Goal: Information Seeking & Learning: Learn about a topic

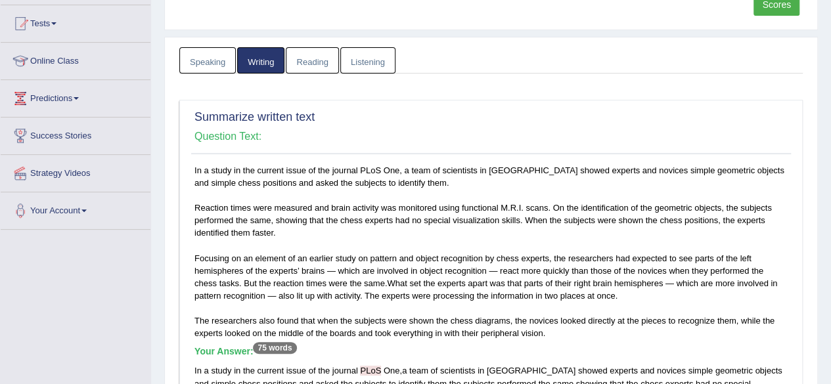
scroll to position [91, 0]
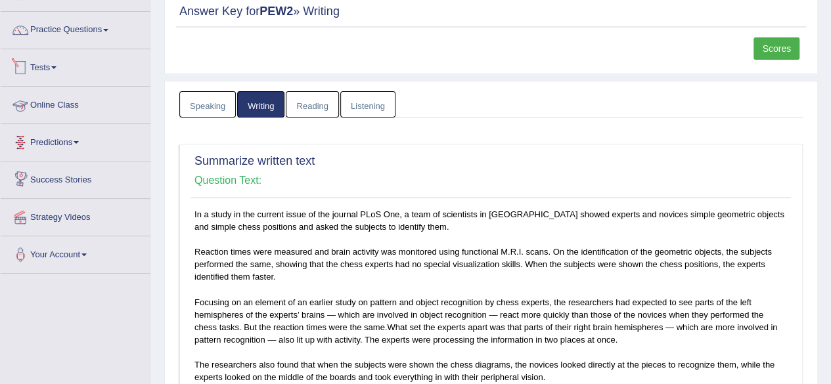
click at [62, 71] on link "Tests" at bounding box center [76, 65] width 150 height 33
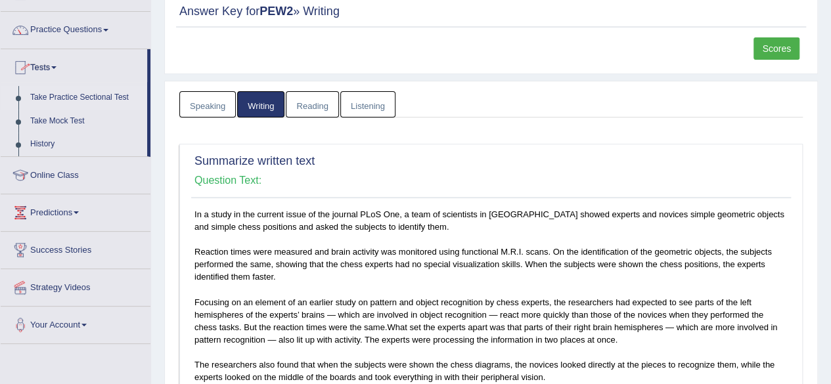
click at [66, 97] on link "Take Practice Sectional Test" at bounding box center [85, 98] width 123 height 24
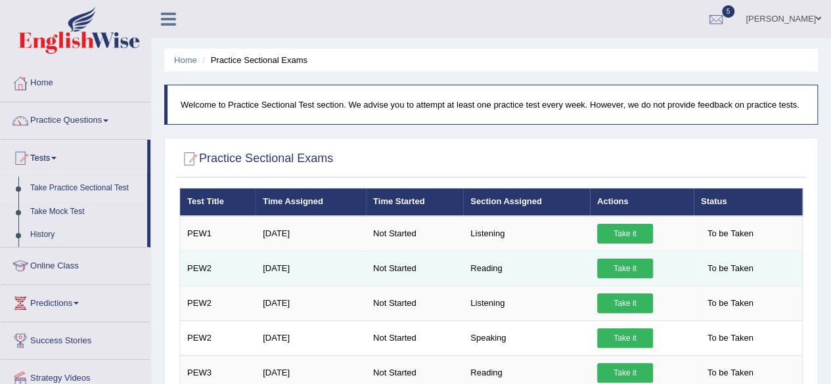
click at [624, 271] on link "Take it" at bounding box center [625, 269] width 56 height 20
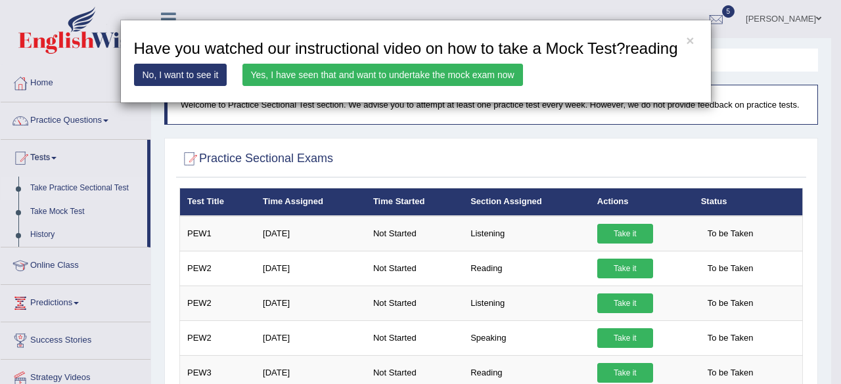
click at [461, 73] on link "Yes, I have seen that and want to undertake the mock exam now" at bounding box center [382, 75] width 280 height 22
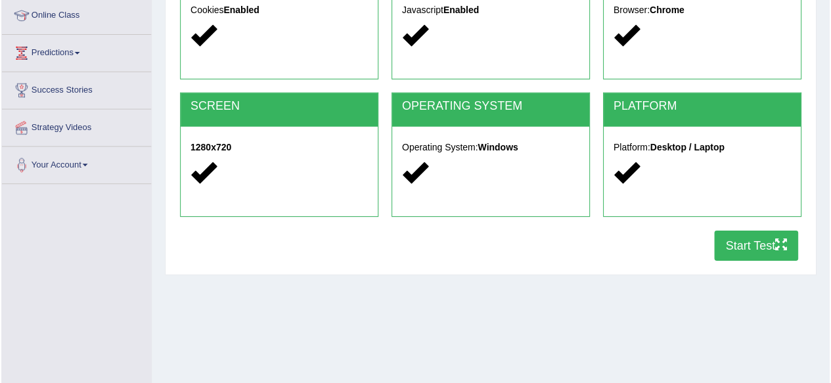
scroll to position [305, 0]
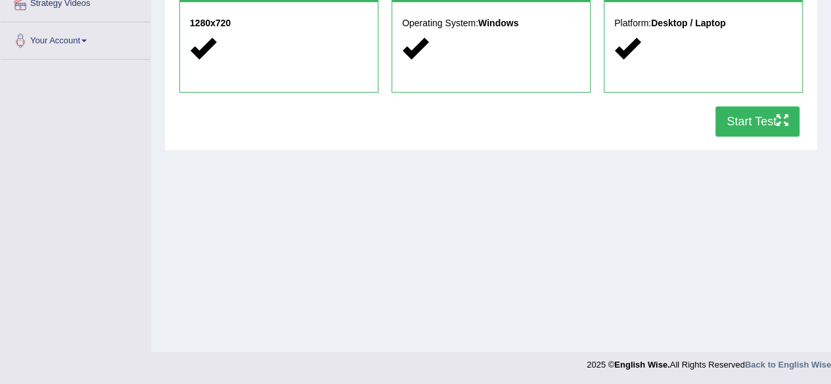
click at [747, 116] on button "Start Test" at bounding box center [757, 121] width 84 height 30
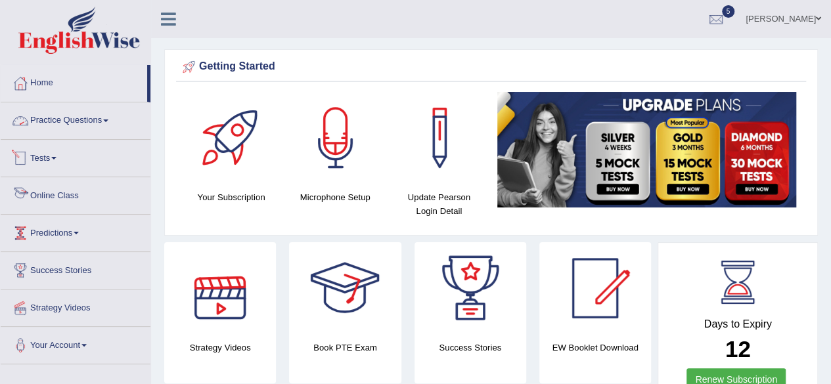
click at [118, 118] on link "Practice Questions" at bounding box center [76, 118] width 150 height 33
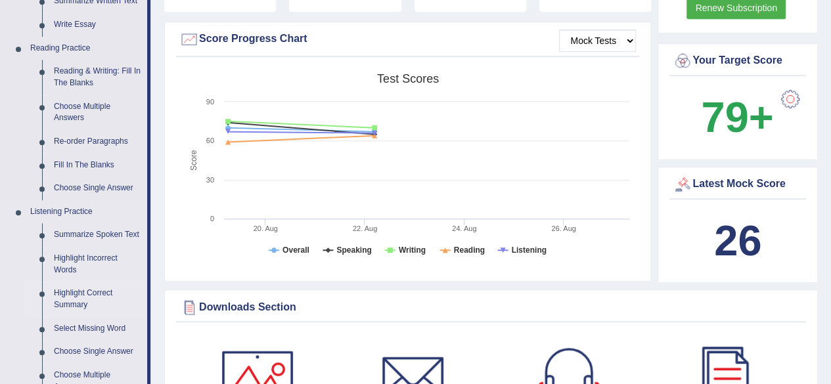
scroll to position [373, 0]
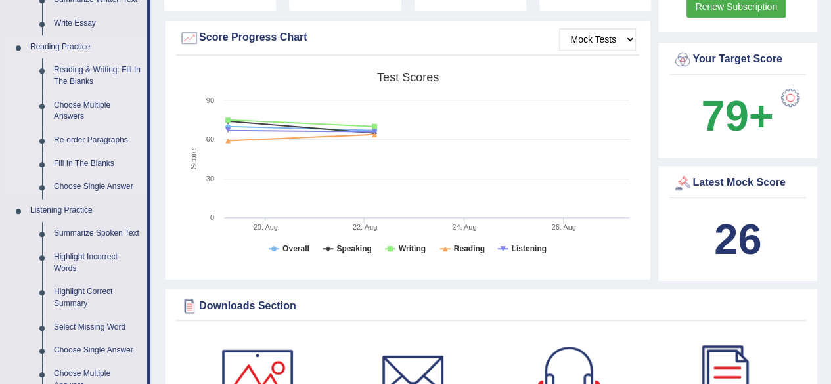
click at [95, 160] on link "Fill In The Blanks" at bounding box center [97, 164] width 99 height 24
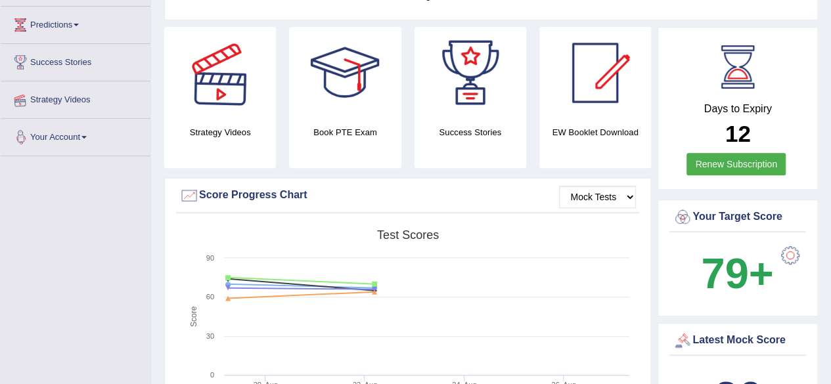
scroll to position [317, 0]
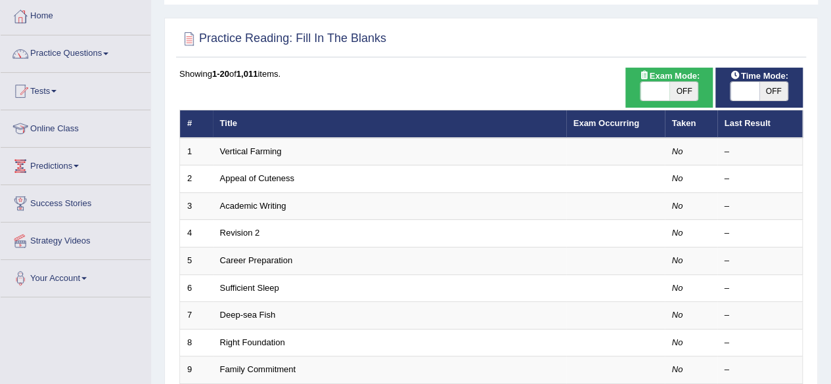
scroll to position [66, 0]
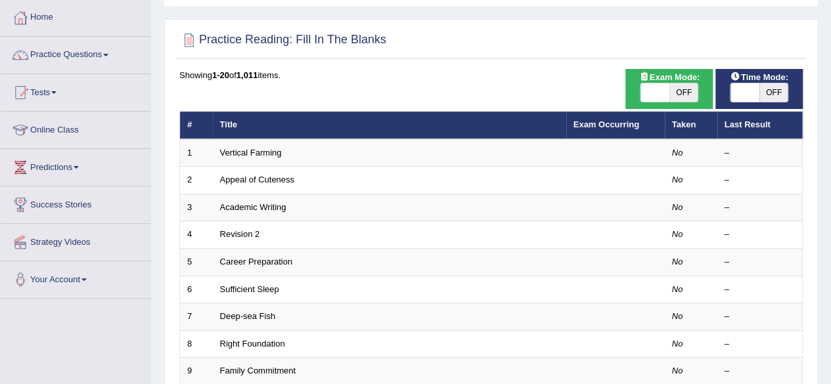
click at [730, 93] on span at bounding box center [744, 92] width 29 height 18
checkbox input "true"
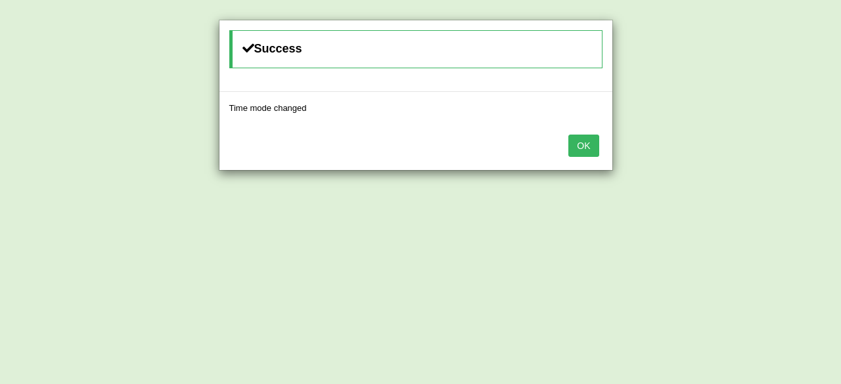
click at [582, 146] on button "OK" at bounding box center [583, 146] width 30 height 22
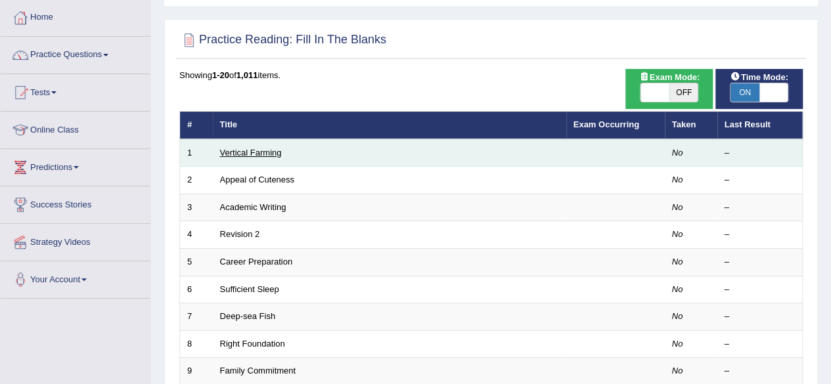
click at [260, 150] on link "Vertical Farming" at bounding box center [251, 153] width 62 height 10
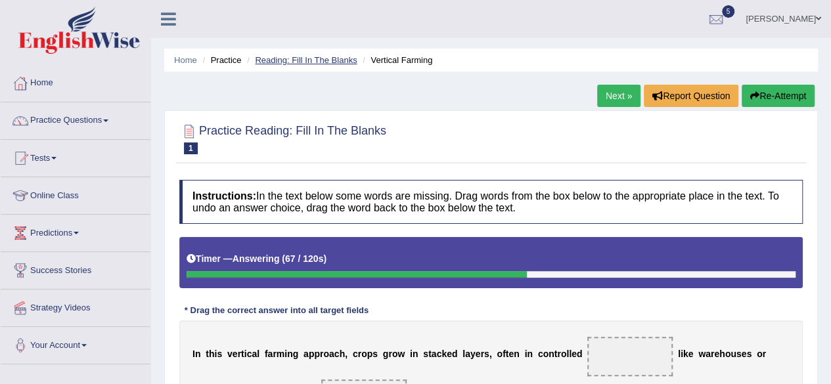
click at [280, 61] on link "Reading: Fill In The Blanks" at bounding box center [306, 60] width 102 height 10
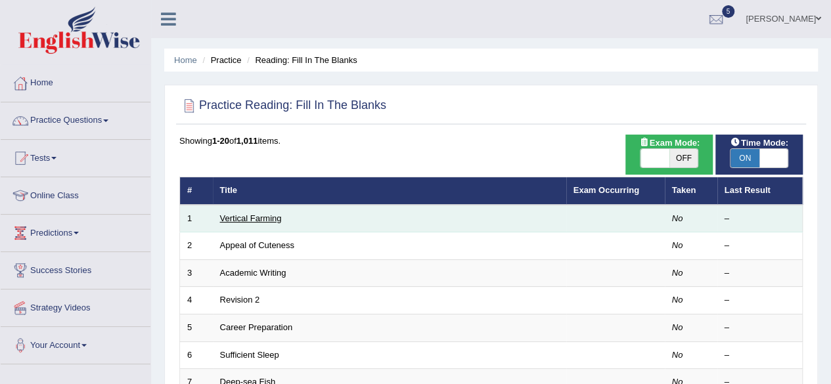
click at [274, 217] on link "Vertical Farming" at bounding box center [251, 218] width 62 height 10
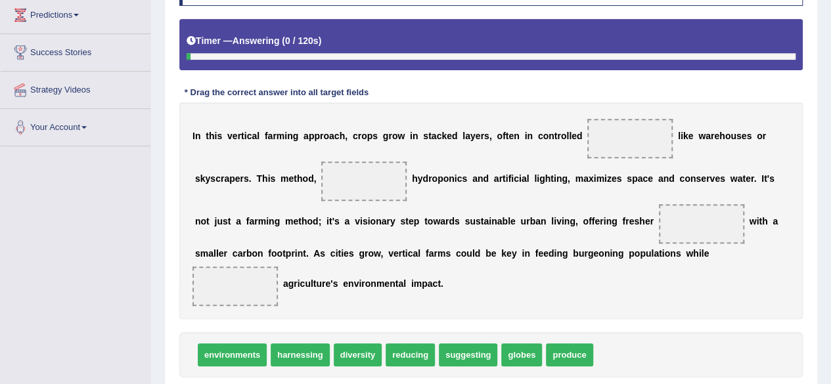
scroll to position [244, 0]
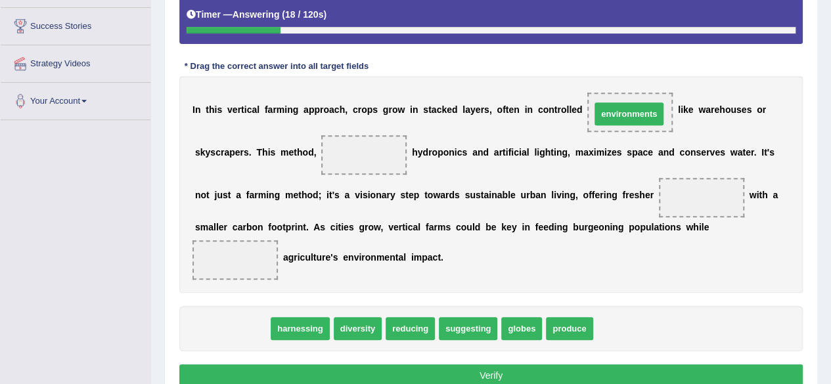
drag, startPoint x: 222, startPoint y: 330, endPoint x: 619, endPoint y: 115, distance: 451.0
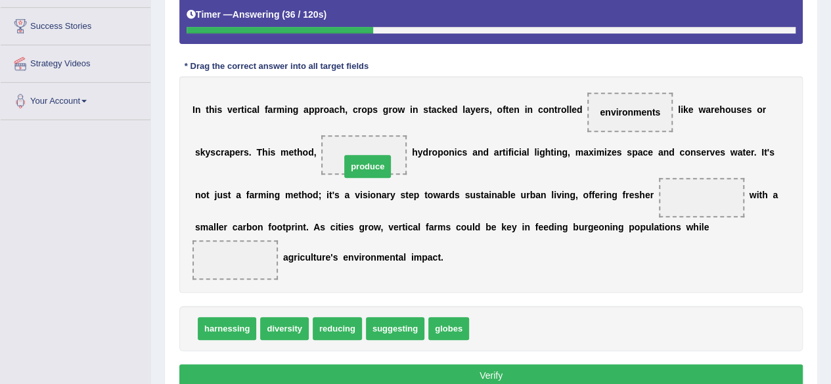
drag, startPoint x: 496, startPoint y: 324, endPoint x: 368, endPoint y: 162, distance: 207.6
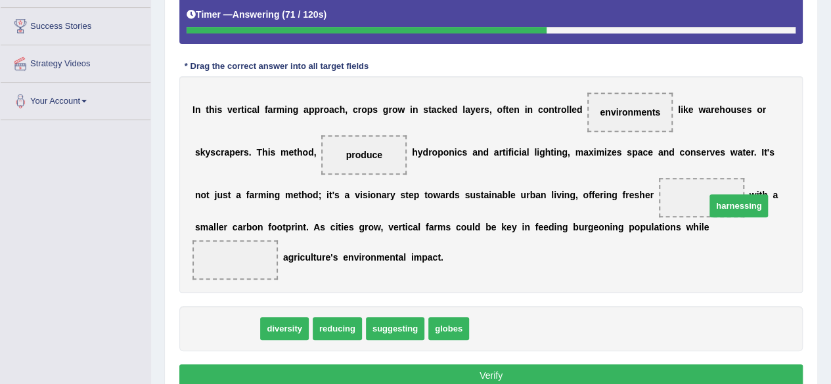
drag, startPoint x: 224, startPoint y: 329, endPoint x: 715, endPoint y: 203, distance: 507.1
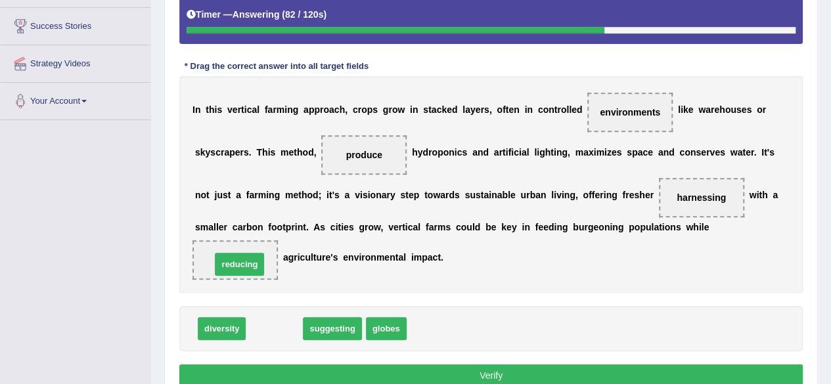
drag, startPoint x: 282, startPoint y: 331, endPoint x: 246, endPoint y: 265, distance: 74.9
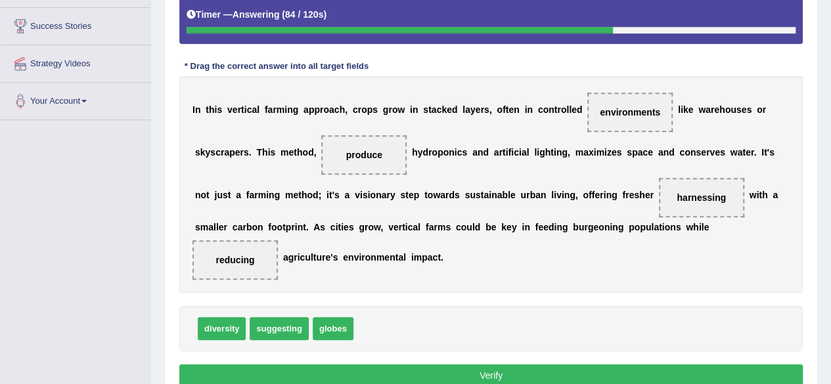
click at [276, 371] on button "Verify" at bounding box center [490, 375] width 623 height 22
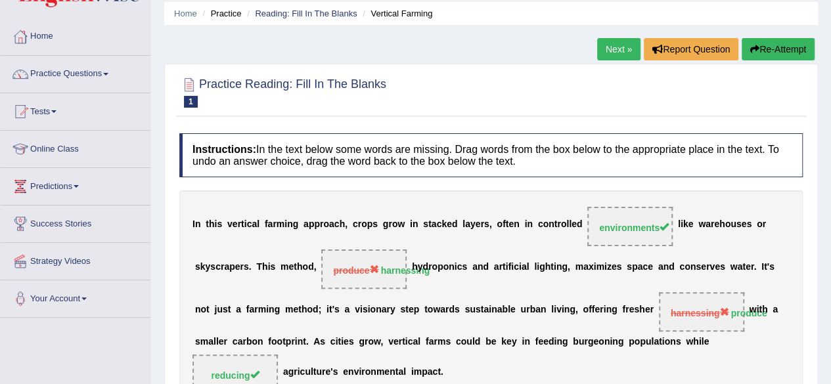
scroll to position [46, 0]
click at [54, 112] on link "Tests" at bounding box center [76, 110] width 150 height 33
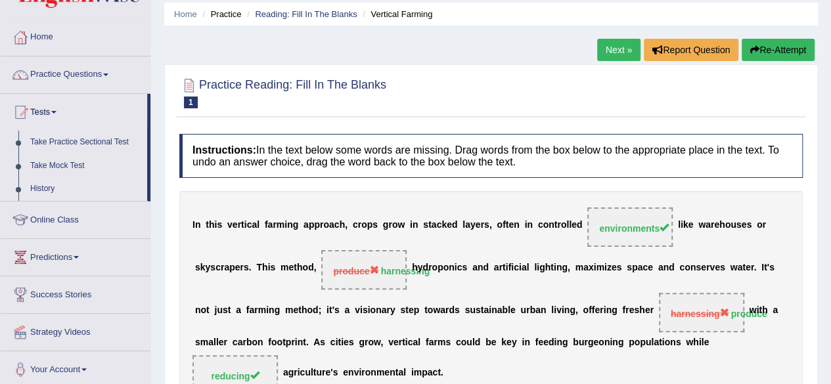
click at [33, 188] on link "History" at bounding box center [85, 189] width 123 height 24
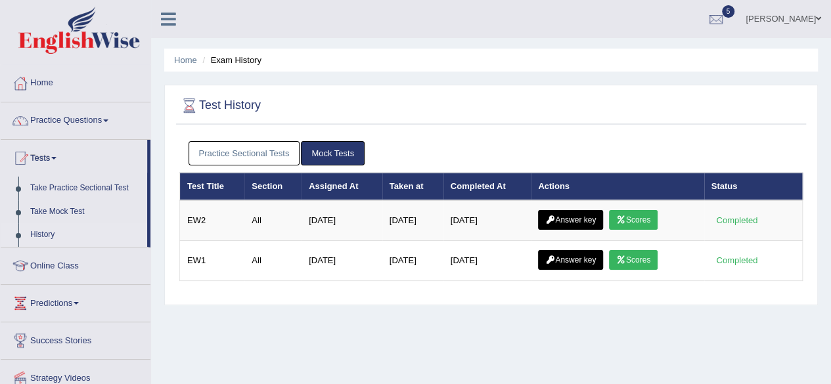
click at [269, 147] on link "Practice Sectional Tests" at bounding box center [244, 153] width 112 height 24
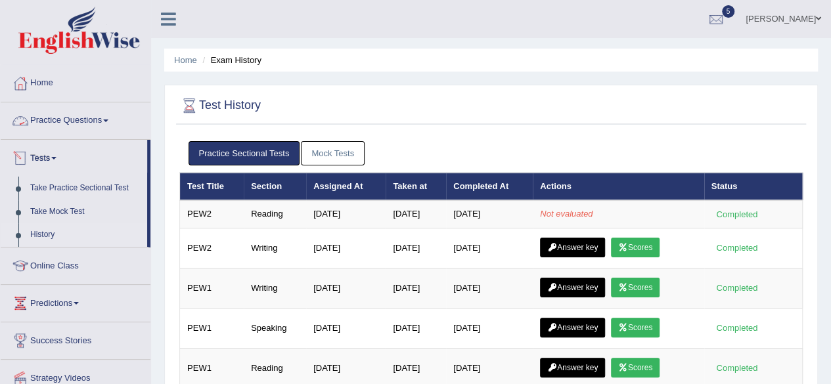
click at [110, 117] on link "Practice Questions" at bounding box center [76, 118] width 150 height 33
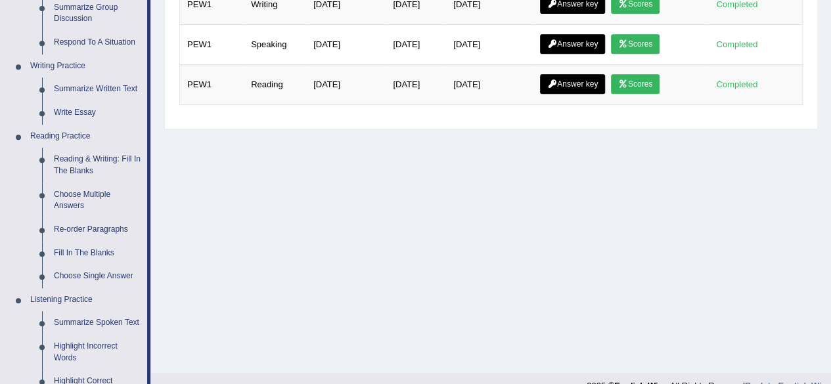
scroll to position [284, 0]
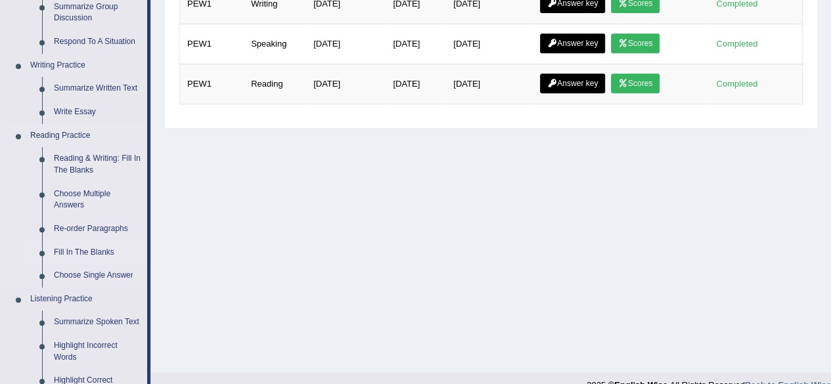
click at [71, 253] on link "Fill In The Blanks" at bounding box center [97, 253] width 99 height 24
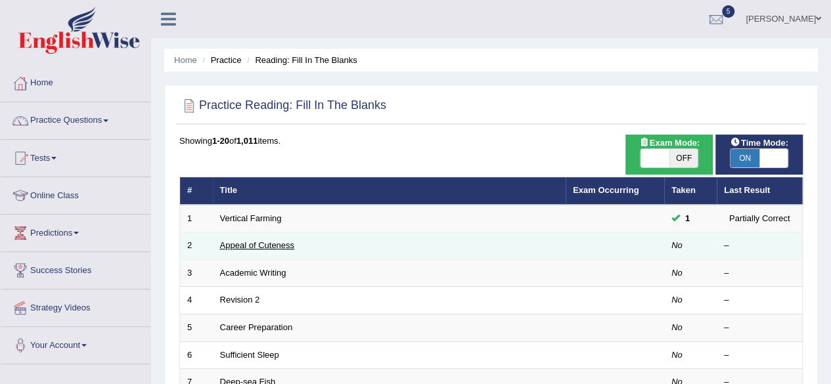
click at [250, 246] on link "Appeal of Cuteness" at bounding box center [257, 245] width 74 height 10
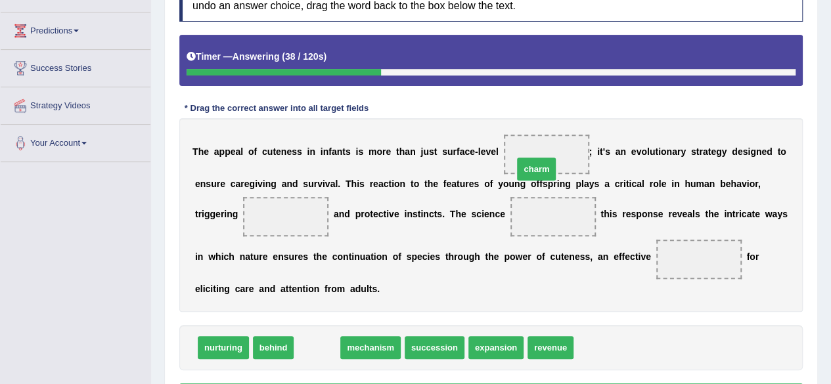
drag, startPoint x: 315, startPoint y: 346, endPoint x: 538, endPoint y: 162, distance: 289.2
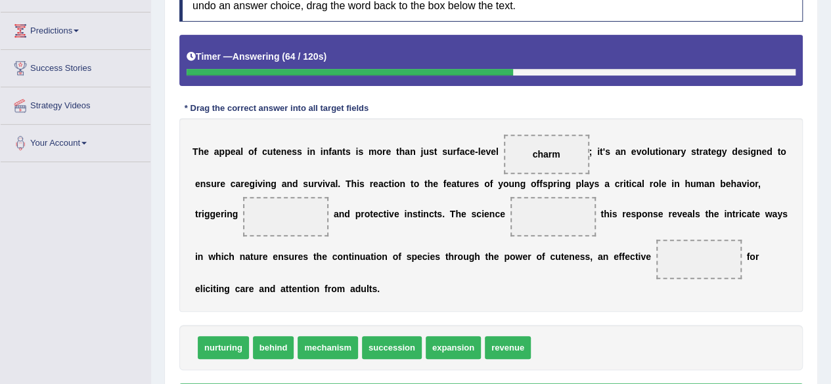
click at [226, 347] on span "nurturing" at bounding box center [223, 347] width 51 height 23
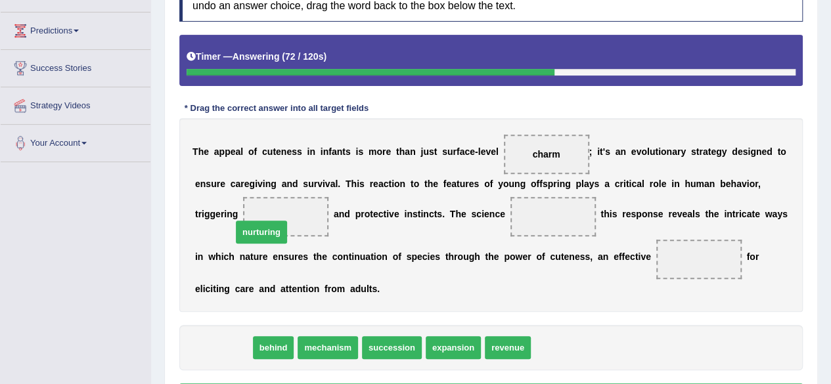
drag, startPoint x: 231, startPoint y: 346, endPoint x: 290, endPoint y: 215, distance: 144.0
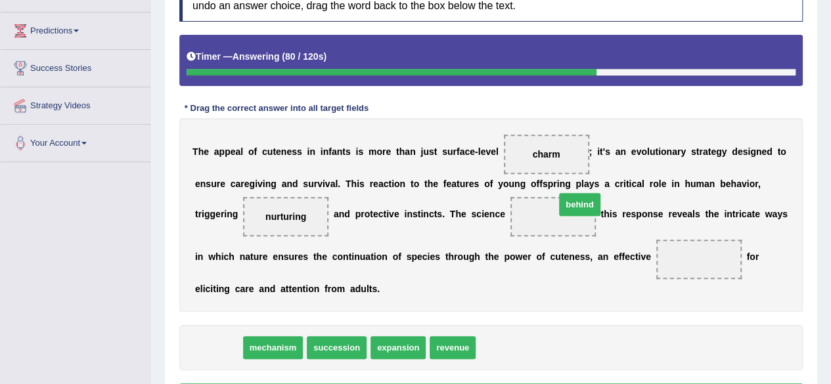
drag, startPoint x: 226, startPoint y: 347, endPoint x: 588, endPoint y: 204, distance: 389.1
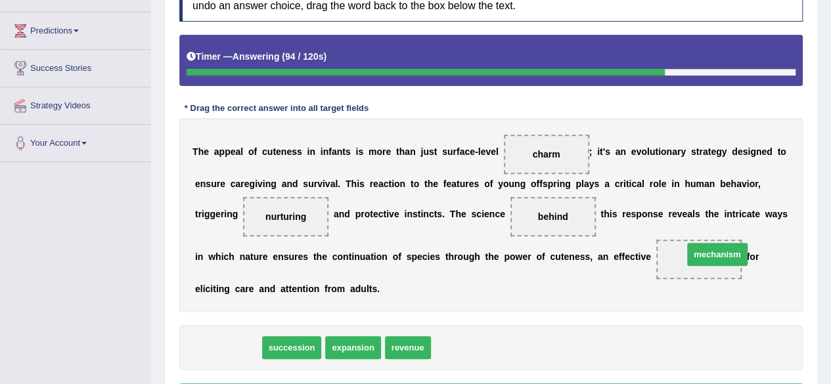
drag, startPoint x: 209, startPoint y: 354, endPoint x: 697, endPoint y: 261, distance: 496.7
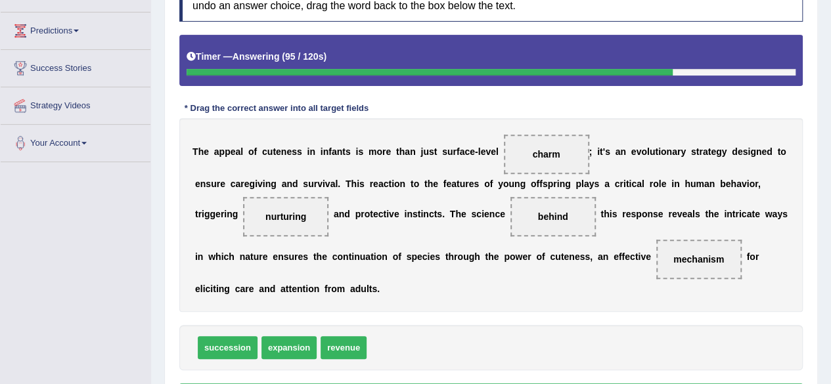
scroll to position [305, 0]
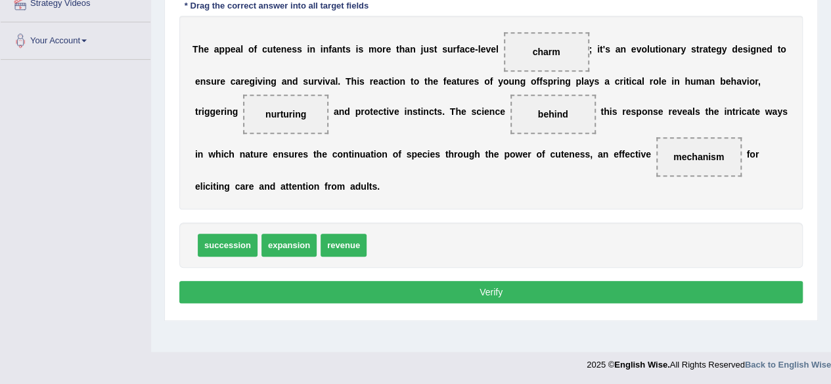
click at [484, 290] on button "Verify" at bounding box center [490, 292] width 623 height 22
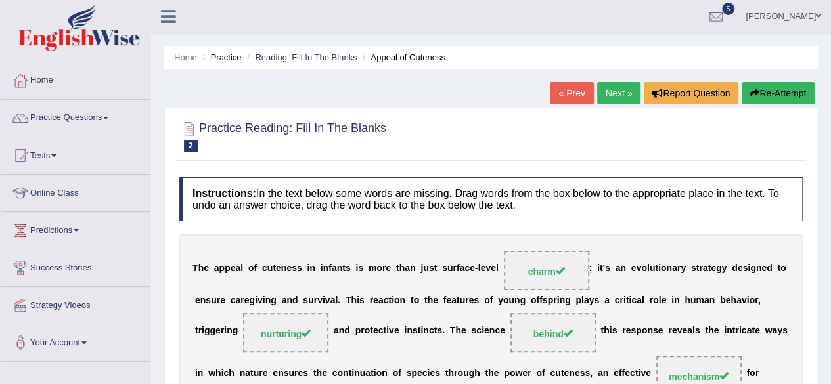
scroll to position [0, 0]
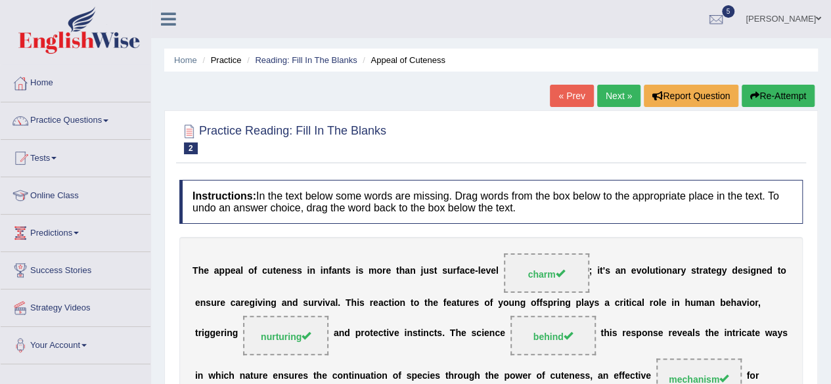
click at [613, 99] on link "Next »" at bounding box center [618, 96] width 43 height 22
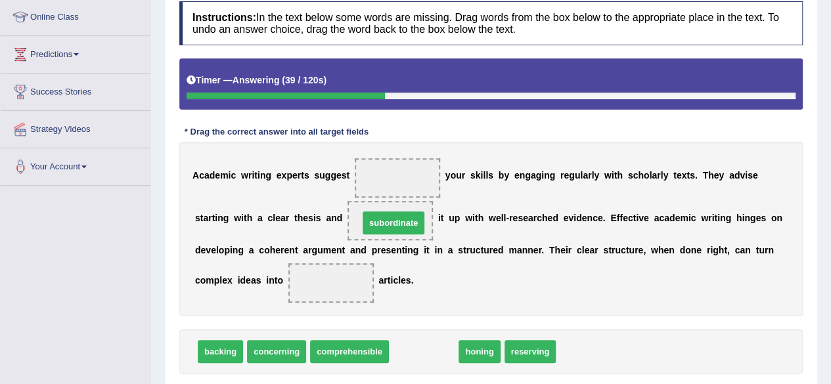
drag, startPoint x: 427, startPoint y: 347, endPoint x: 397, endPoint y: 219, distance: 132.2
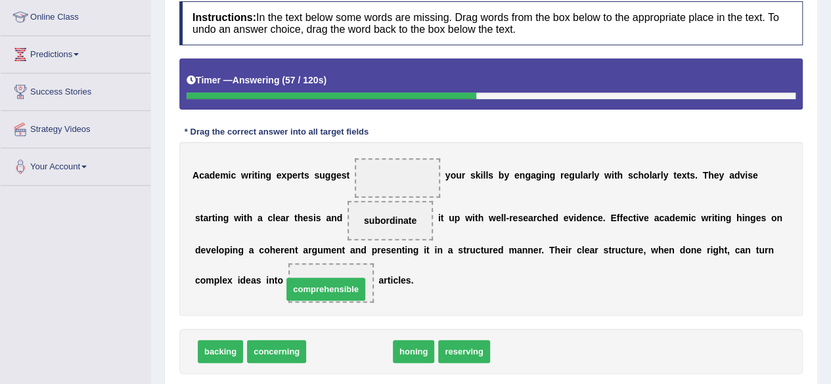
drag, startPoint x: 376, startPoint y: 353, endPoint x: 351, endPoint y: 289, distance: 69.0
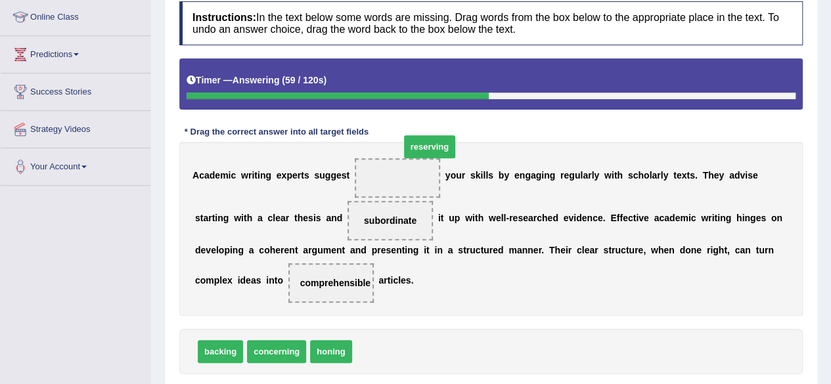
drag, startPoint x: 386, startPoint y: 353, endPoint x: 414, endPoint y: 171, distance: 183.4
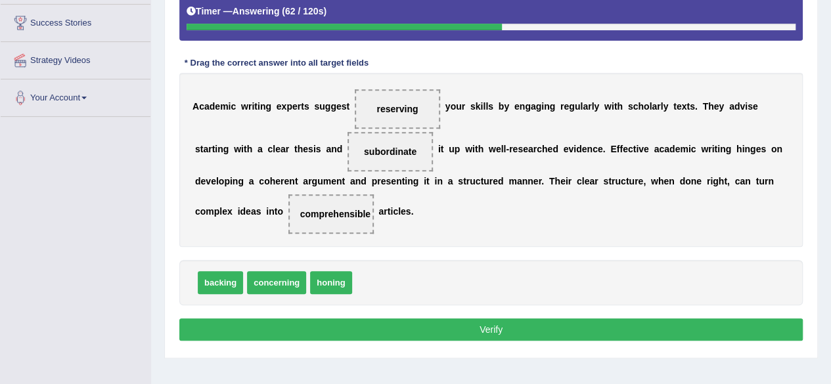
click at [374, 334] on button "Verify" at bounding box center [490, 329] width 623 height 22
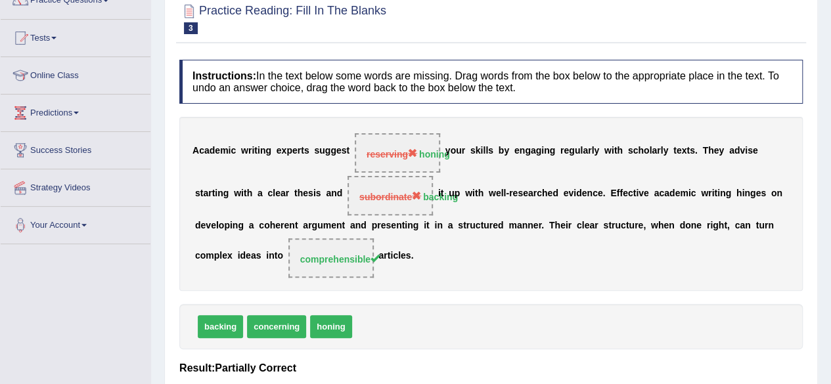
scroll to position [0, 0]
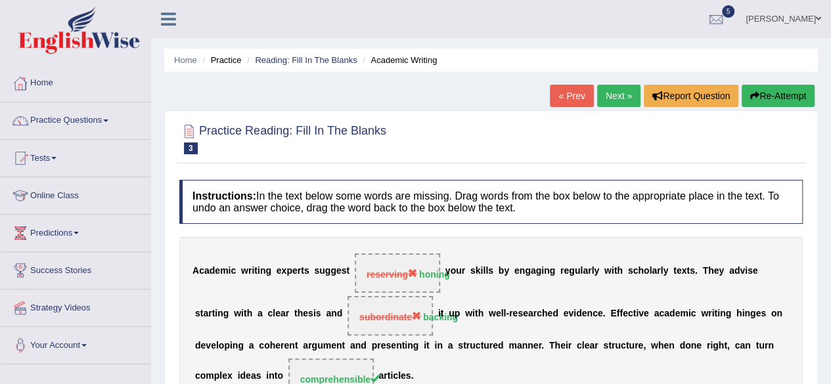
click at [610, 93] on link "Next »" at bounding box center [618, 96] width 43 height 22
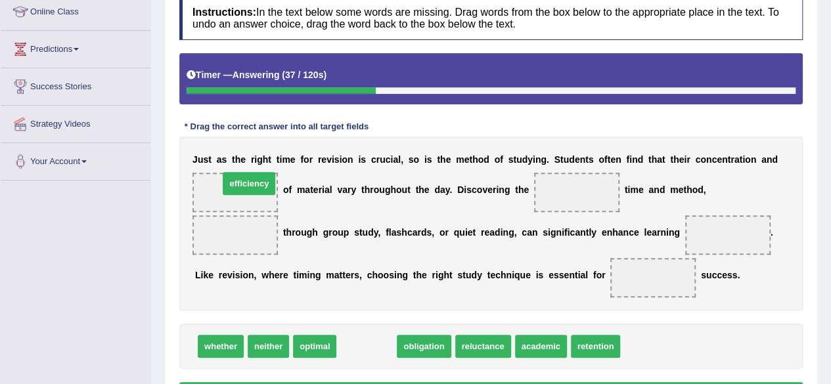
drag, startPoint x: 369, startPoint y: 348, endPoint x: 251, endPoint y: 186, distance: 200.2
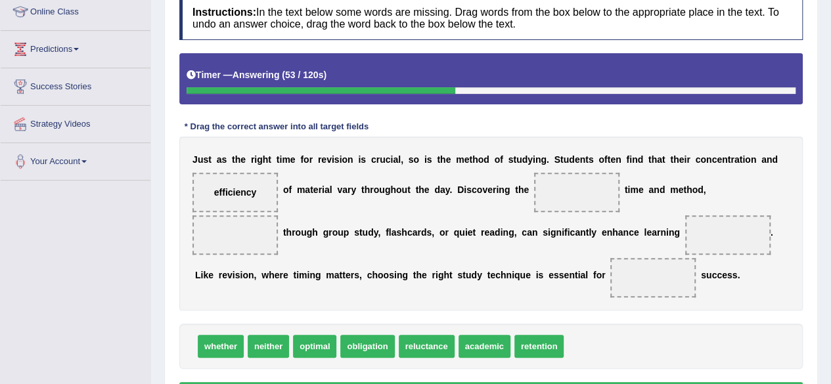
click at [311, 350] on span "optimal" at bounding box center [314, 346] width 43 height 23
drag, startPoint x: 313, startPoint y: 346, endPoint x: 583, endPoint y: 187, distance: 313.8
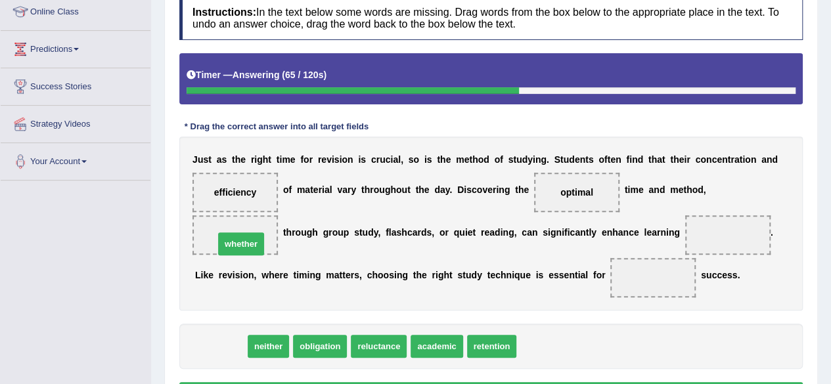
drag, startPoint x: 235, startPoint y: 344, endPoint x: 255, endPoint y: 242, distance: 104.4
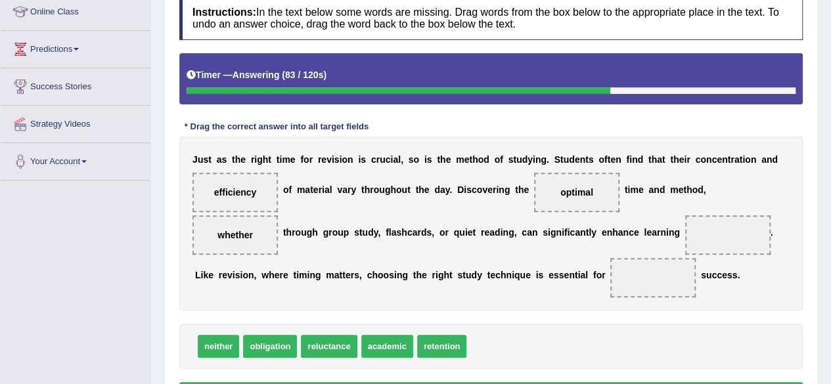
drag, startPoint x: 256, startPoint y: 187, endPoint x: 546, endPoint y: 355, distance: 335.4
click at [546, 355] on div "Instructions: In the text below some words are missing. Drag words from the box…" at bounding box center [491, 202] width 630 height 426
drag, startPoint x: 253, startPoint y: 191, endPoint x: 524, endPoint y: 343, distance: 311.1
drag, startPoint x: 488, startPoint y: 350, endPoint x: 718, endPoint y: 240, distance: 255.5
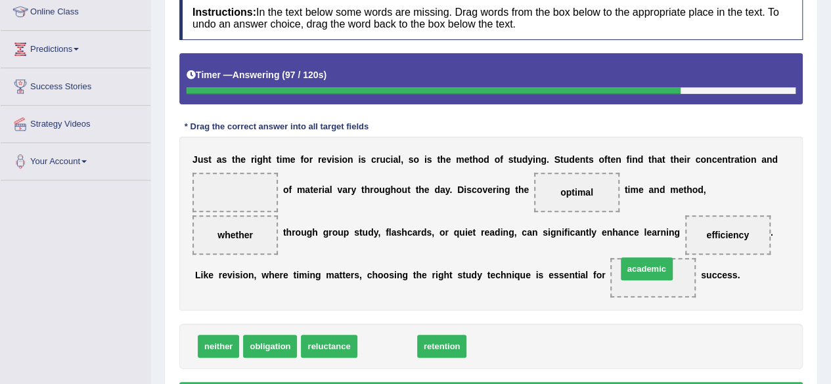
drag, startPoint x: 393, startPoint y: 349, endPoint x: 653, endPoint y: 272, distance: 270.7
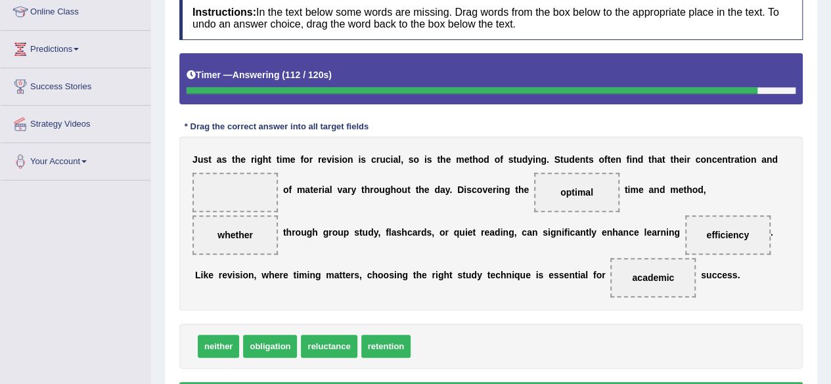
click at [270, 347] on span "obligation" at bounding box center [270, 346] width 54 height 23
drag, startPoint x: 270, startPoint y: 347, endPoint x: 318, endPoint y: 347, distance: 47.9
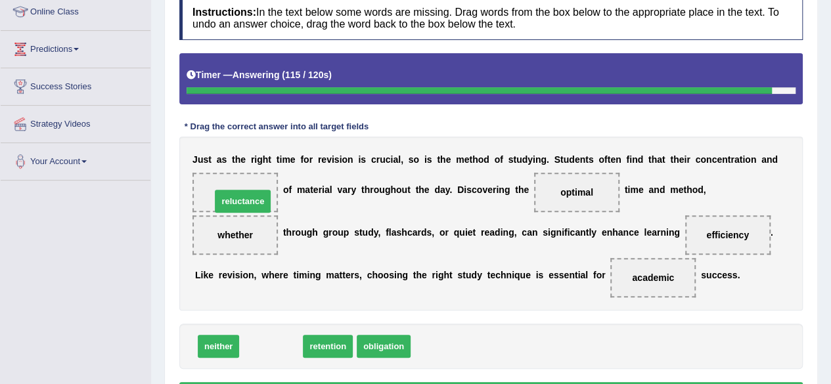
drag, startPoint x: 263, startPoint y: 345, endPoint x: 234, endPoint y: 199, distance: 148.5
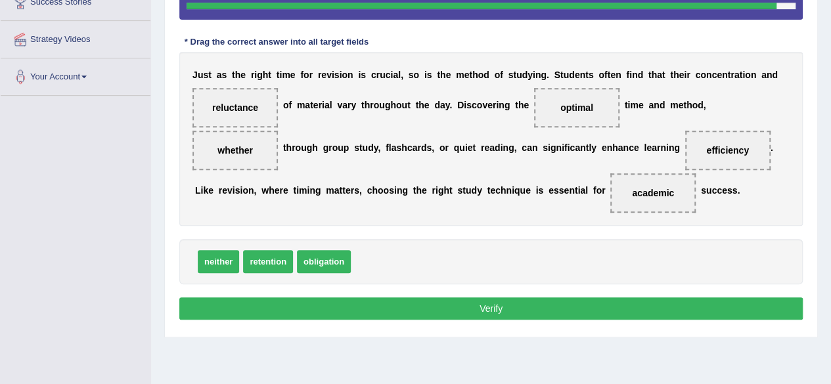
scroll to position [274, 0]
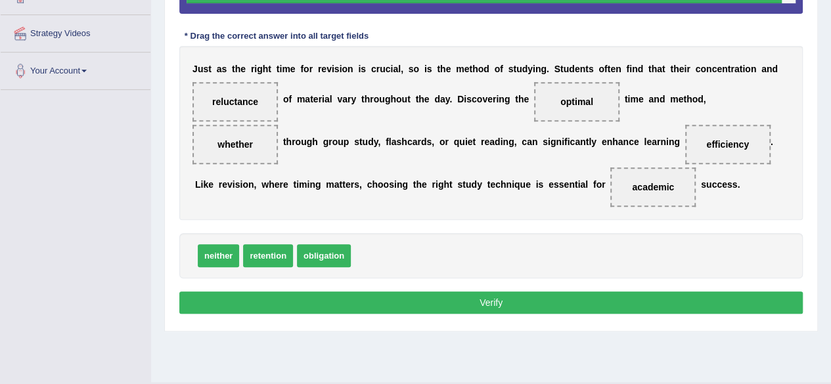
click at [381, 304] on button "Verify" at bounding box center [490, 303] width 623 height 22
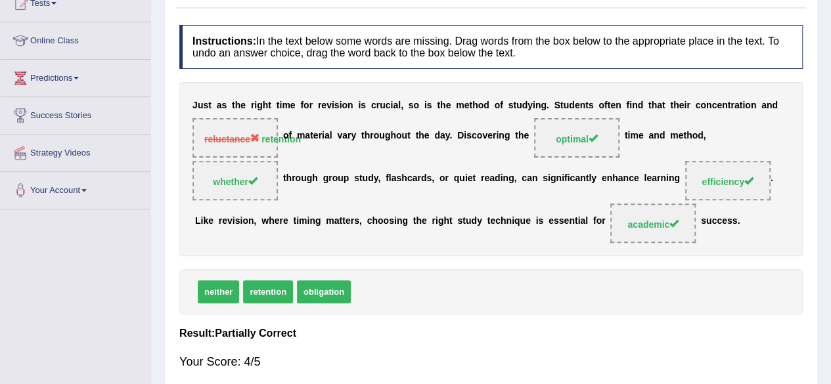
scroll to position [0, 0]
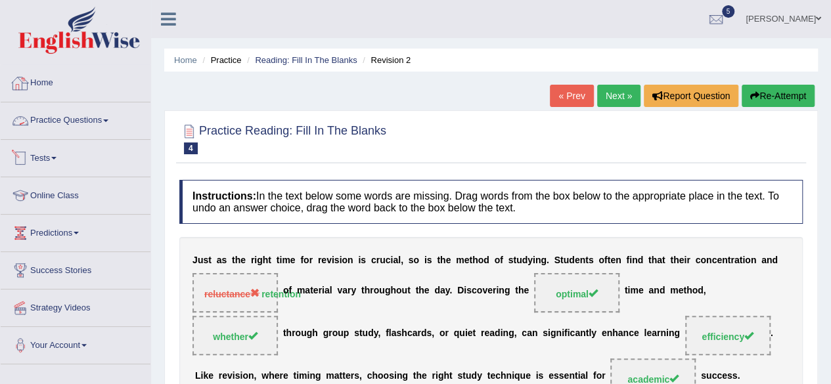
click at [64, 152] on link "Tests" at bounding box center [76, 156] width 150 height 33
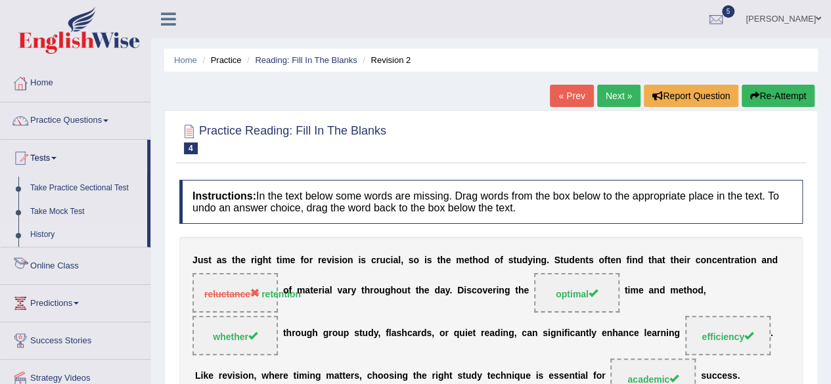
click at [41, 230] on link "History" at bounding box center [85, 235] width 123 height 24
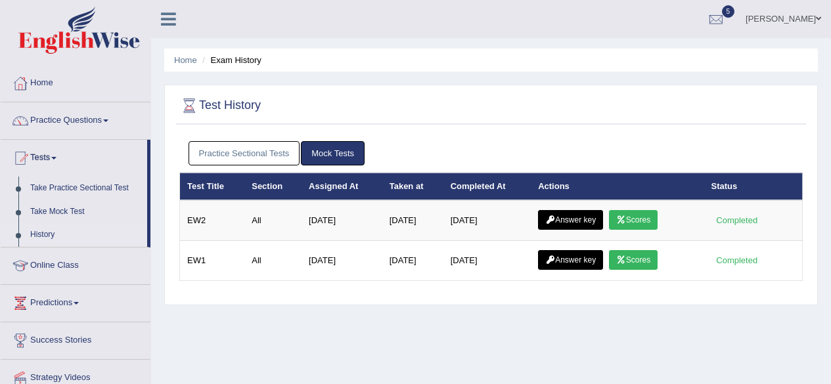
click at [263, 145] on link "Practice Sectional Tests" at bounding box center [244, 153] width 112 height 24
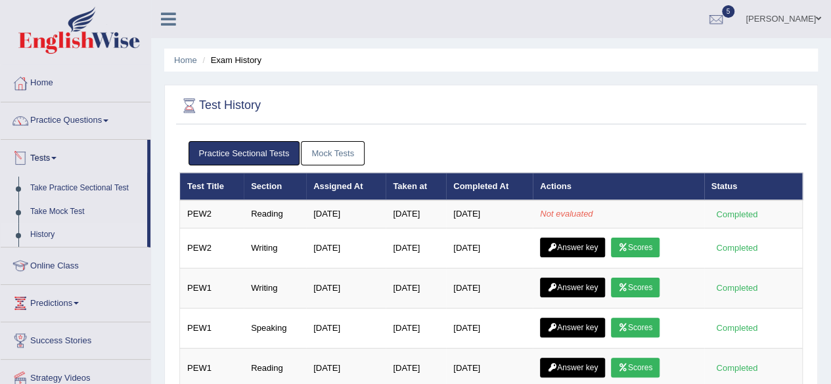
click at [64, 158] on link "Tests" at bounding box center [74, 156] width 146 height 33
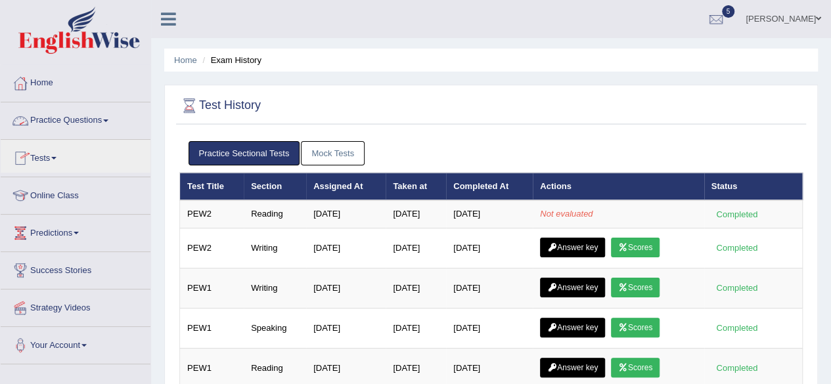
click at [110, 127] on link "Practice Questions" at bounding box center [76, 118] width 150 height 33
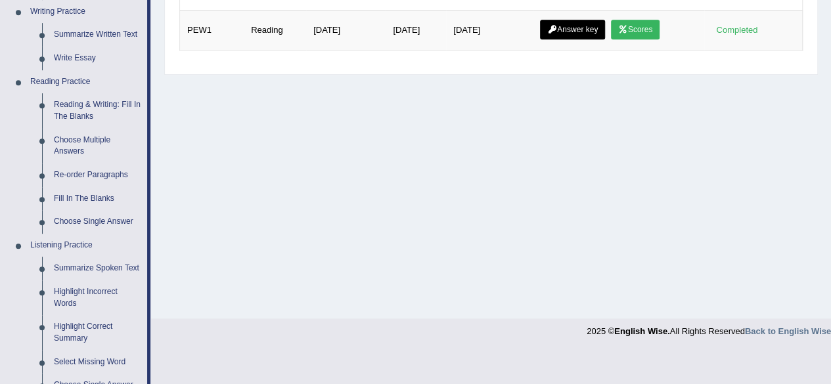
scroll to position [339, 0]
click at [83, 191] on link "Fill In The Blanks" at bounding box center [97, 198] width 99 height 24
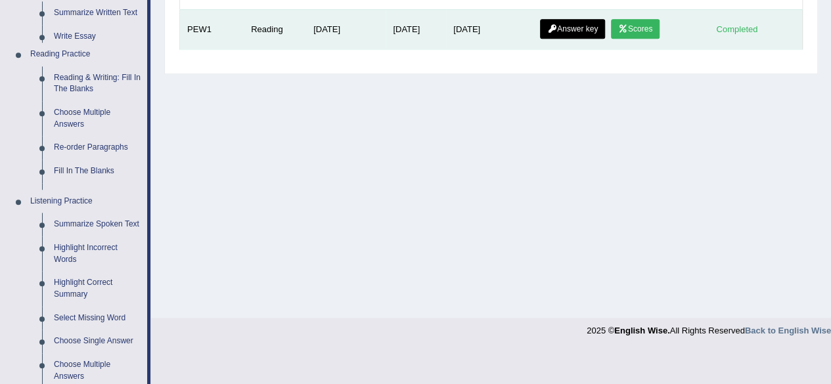
scroll to position [202, 0]
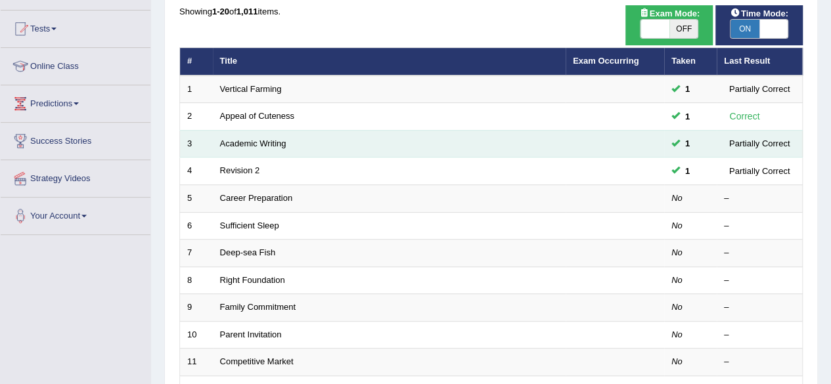
scroll to position [130, 0]
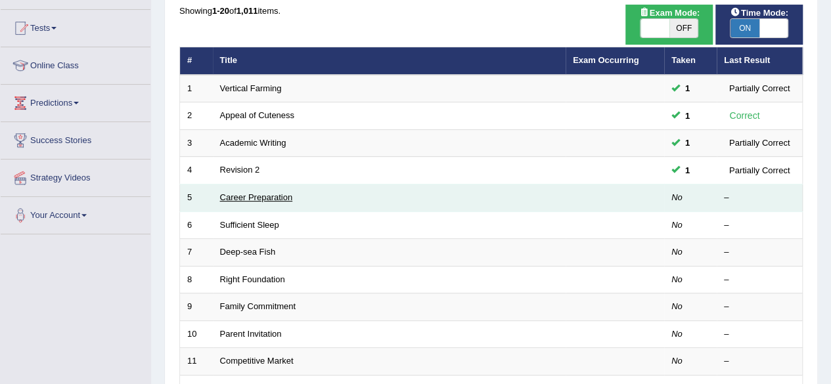
click at [257, 192] on link "Career Preparation" at bounding box center [256, 197] width 73 height 10
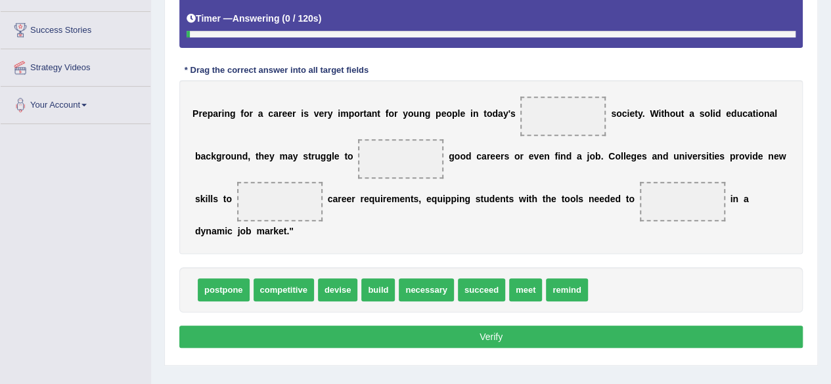
scroll to position [240, 0]
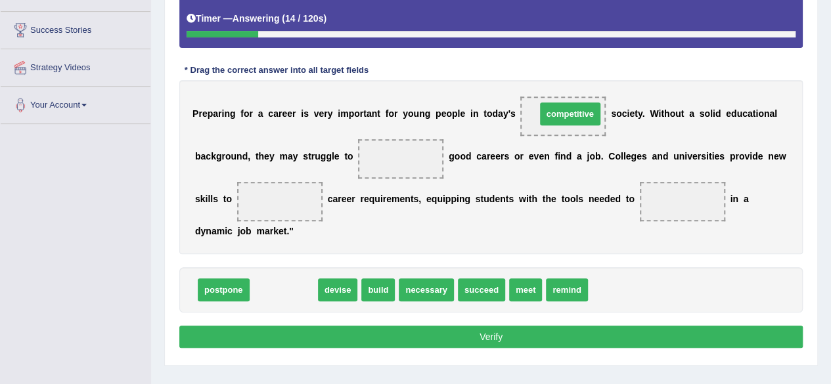
drag, startPoint x: 274, startPoint y: 295, endPoint x: 561, endPoint y: 119, distance: 336.1
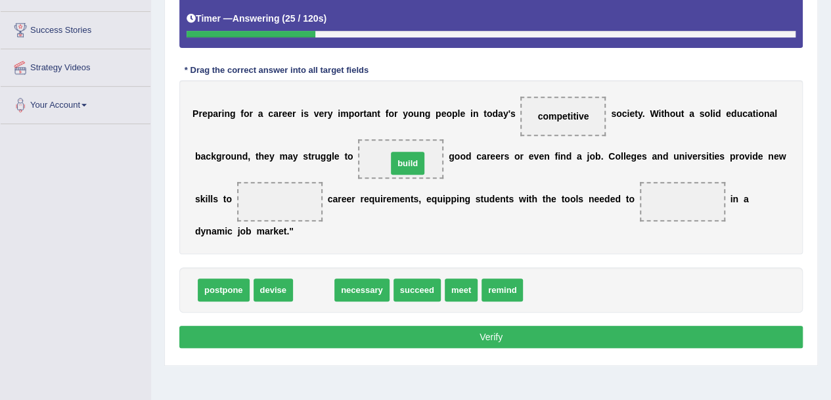
drag, startPoint x: 312, startPoint y: 286, endPoint x: 416, endPoint y: 150, distance: 171.4
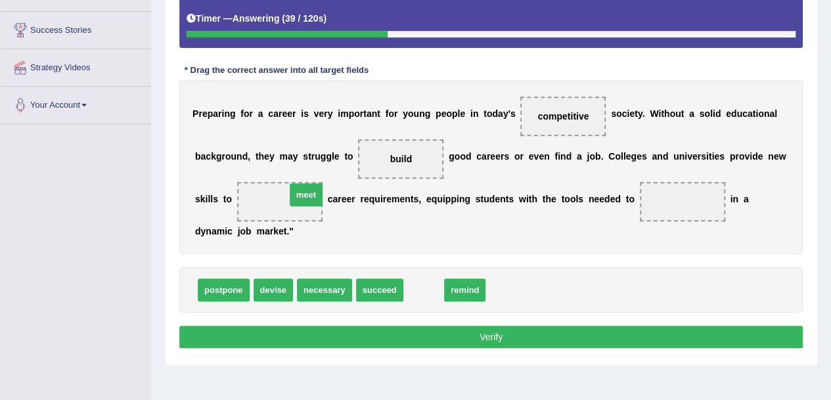
drag, startPoint x: 427, startPoint y: 288, endPoint x: 290, endPoint y: 192, distance: 167.4
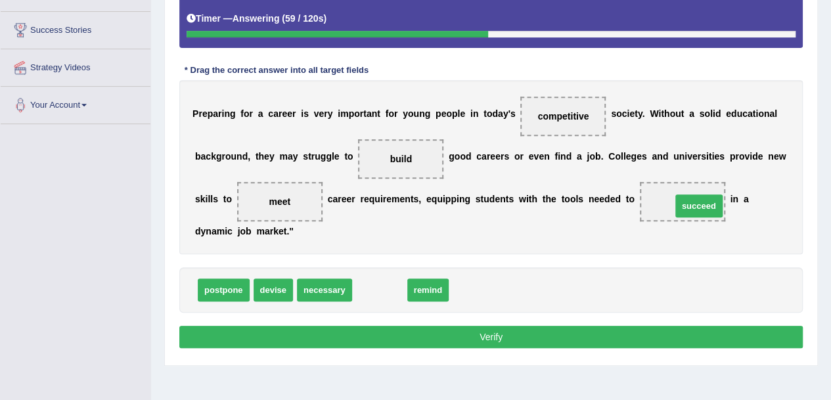
drag, startPoint x: 381, startPoint y: 286, endPoint x: 701, endPoint y: 202, distance: 330.6
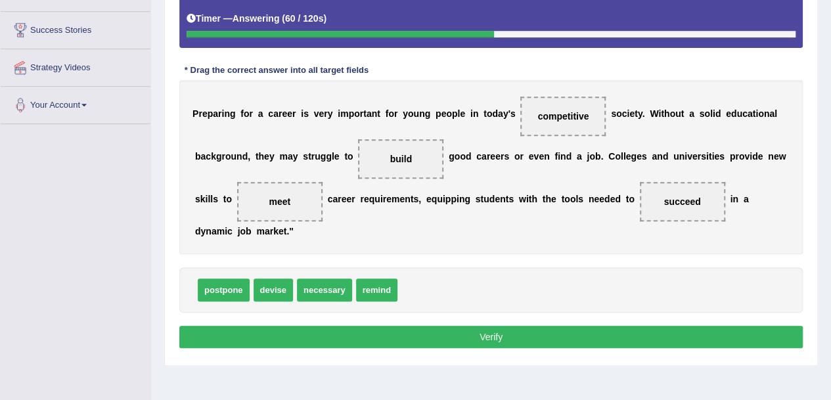
click at [510, 332] on button "Verify" at bounding box center [490, 337] width 623 height 22
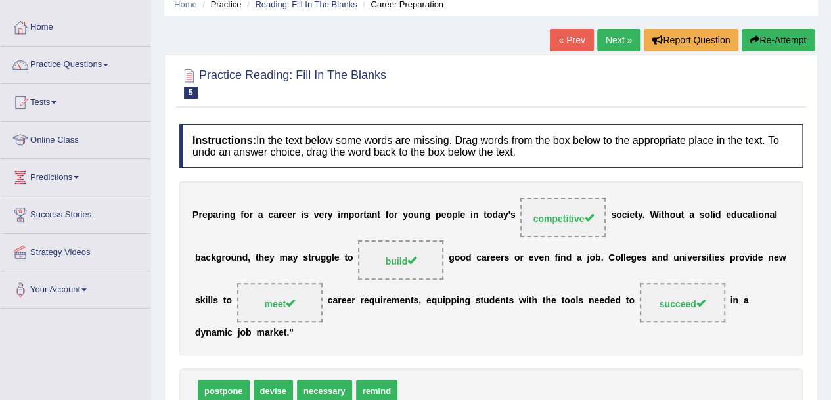
scroll to position [55, 0]
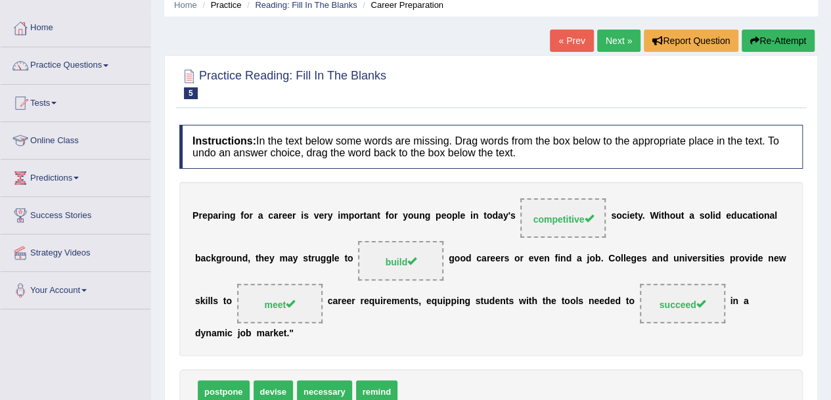
click at [616, 35] on link "Next »" at bounding box center [618, 41] width 43 height 22
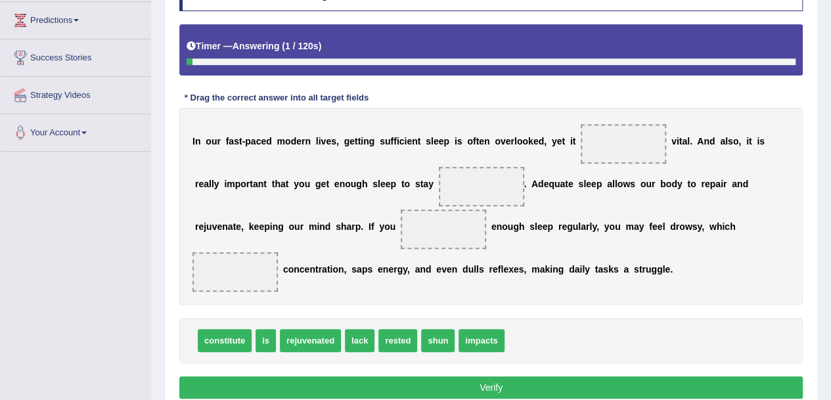
scroll to position [215, 0]
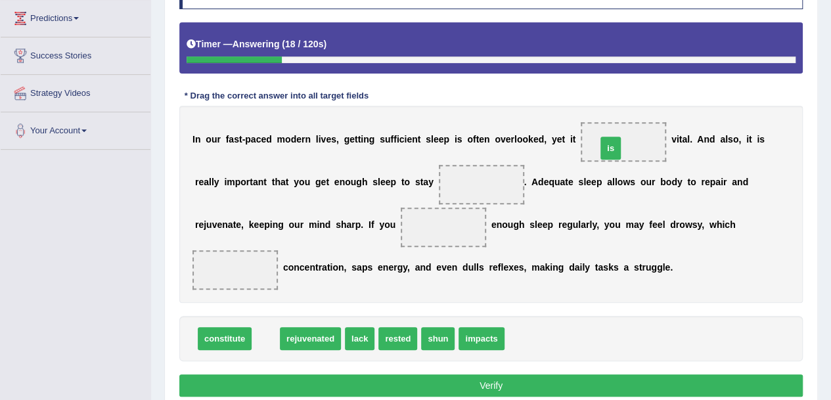
drag, startPoint x: 262, startPoint y: 339, endPoint x: 608, endPoint y: 148, distance: 395.3
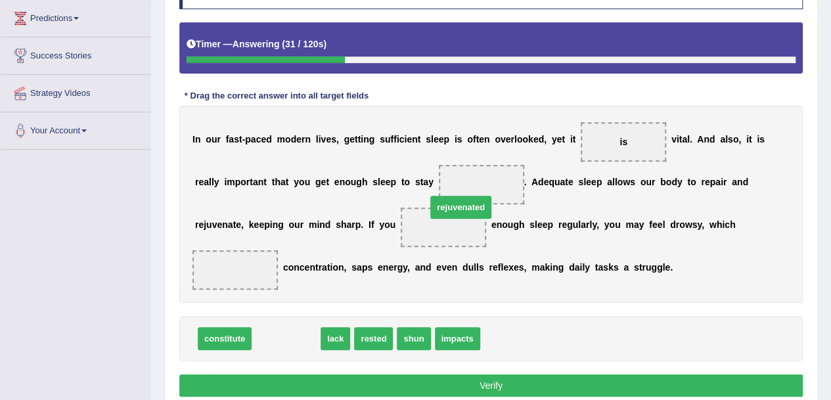
drag, startPoint x: 280, startPoint y: 340, endPoint x: 471, endPoint y: 184, distance: 246.9
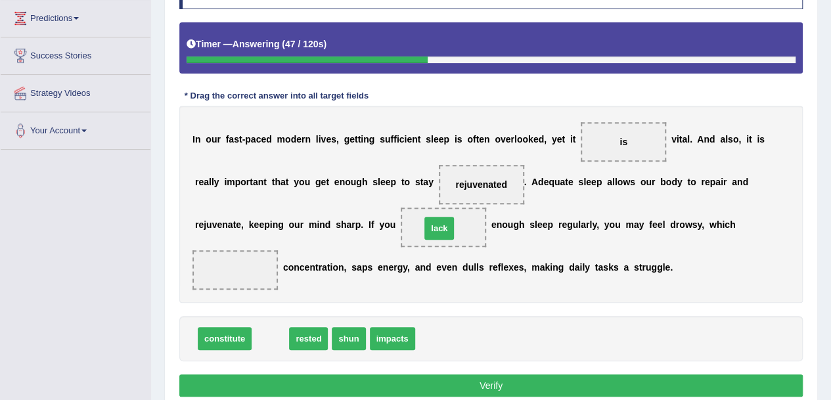
drag, startPoint x: 271, startPoint y: 336, endPoint x: 443, endPoint y: 224, distance: 205.6
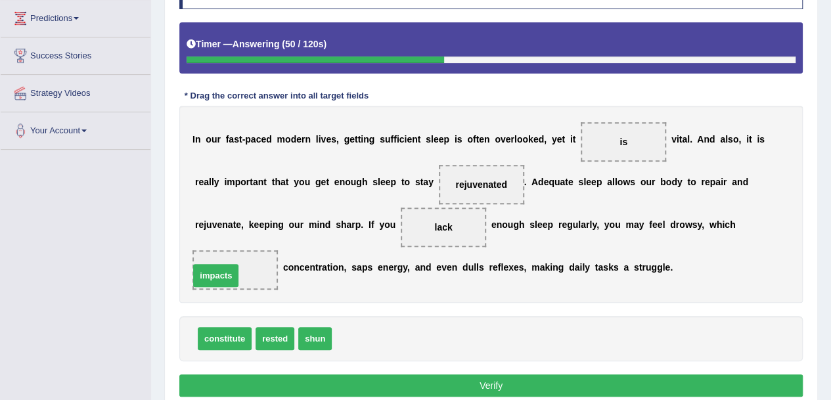
drag, startPoint x: 353, startPoint y: 339, endPoint x: 204, endPoint y: 270, distance: 164.2
click at [256, 382] on button "Verify" at bounding box center [490, 385] width 623 height 22
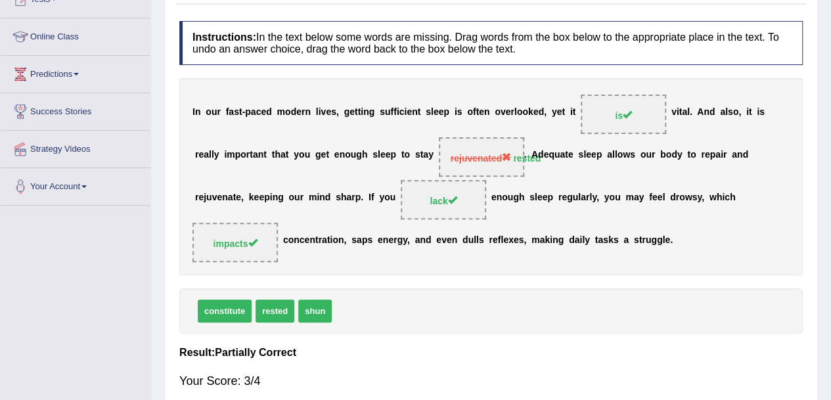
scroll to position [156, 0]
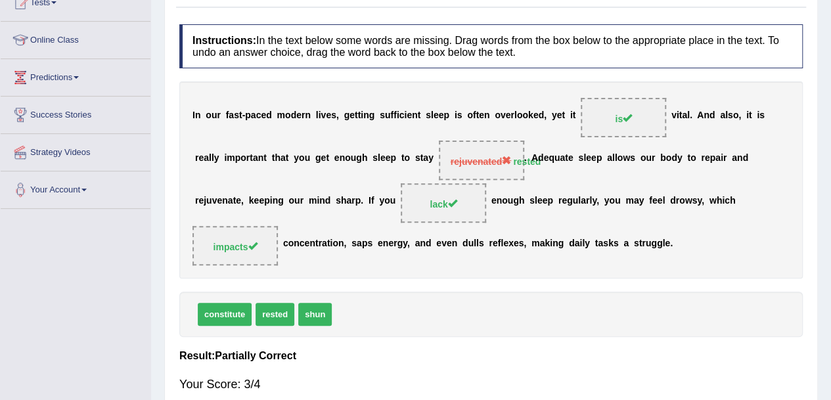
click at [466, 160] on span "rejuvenated" at bounding box center [480, 161] width 61 height 11
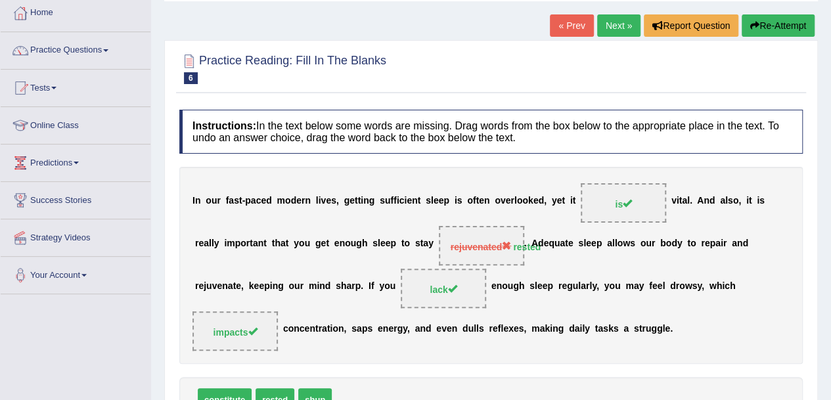
scroll to position [68, 0]
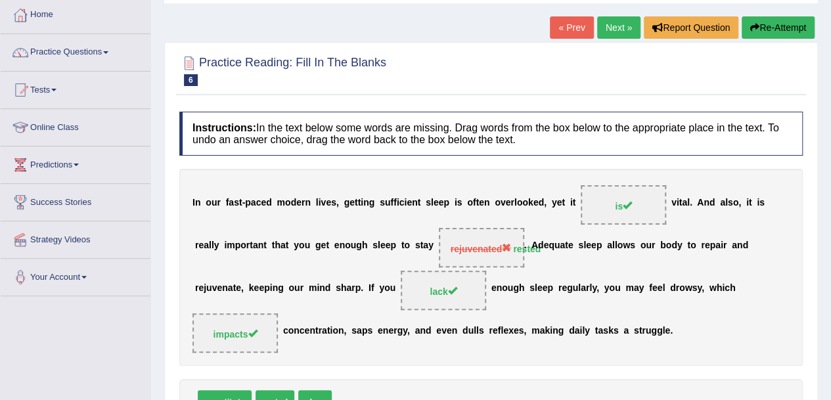
click at [607, 30] on link "Next »" at bounding box center [618, 27] width 43 height 22
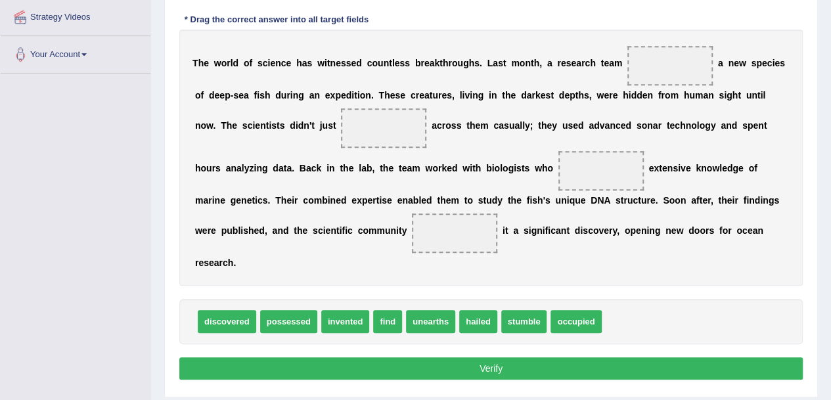
scroll to position [298, 0]
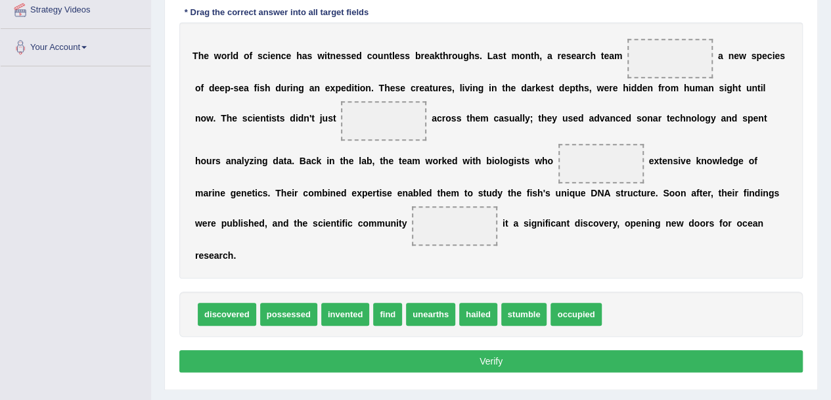
click at [225, 308] on span "discovered" at bounding box center [227, 314] width 58 height 23
drag, startPoint x: 221, startPoint y: 316, endPoint x: 688, endPoint y: 49, distance: 538.0
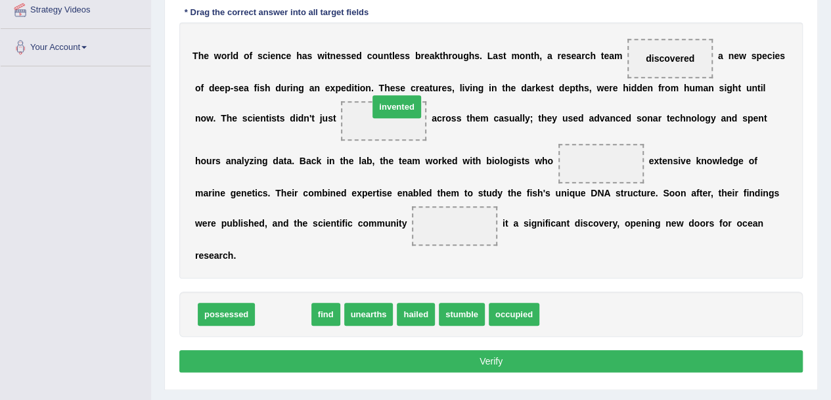
drag, startPoint x: 291, startPoint y: 311, endPoint x: 395, endPoint y: 108, distance: 227.6
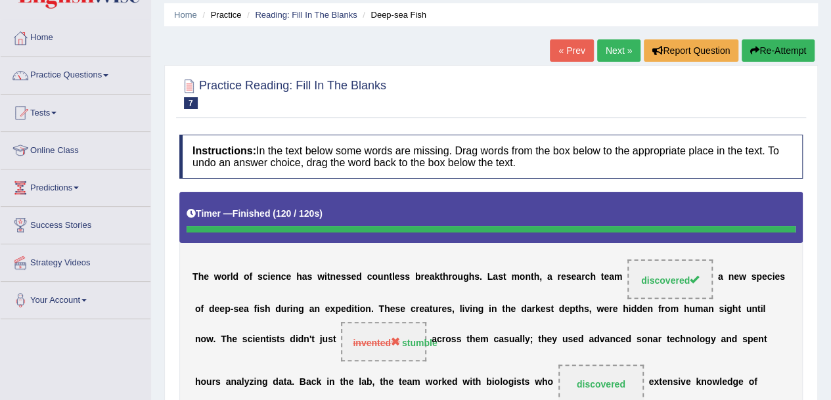
scroll to position [45, 0]
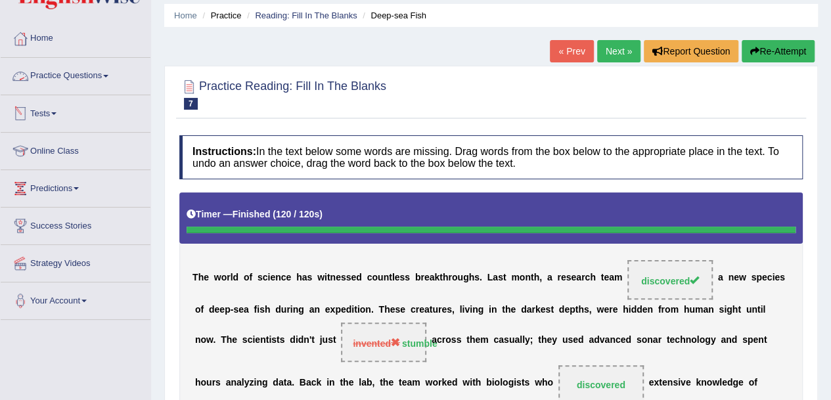
click at [59, 114] on link "Tests" at bounding box center [76, 111] width 150 height 33
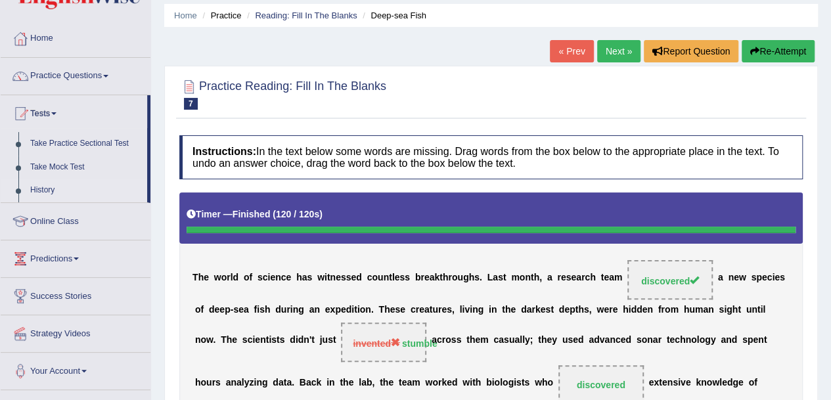
click at [50, 187] on link "History" at bounding box center [85, 191] width 123 height 24
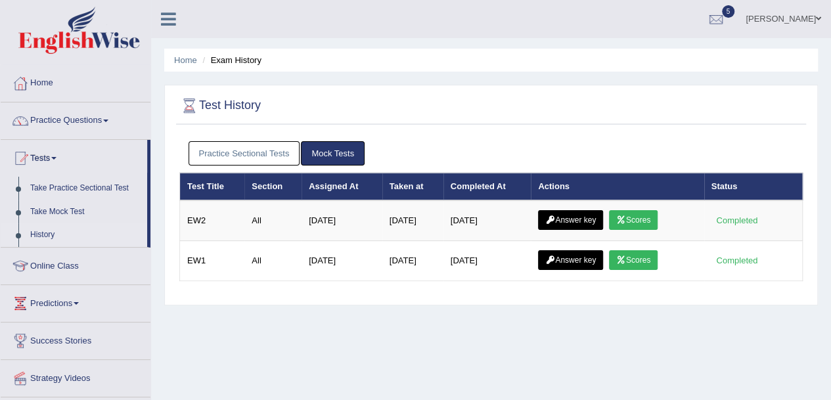
click at [274, 155] on link "Practice Sectional Tests" at bounding box center [244, 153] width 112 height 24
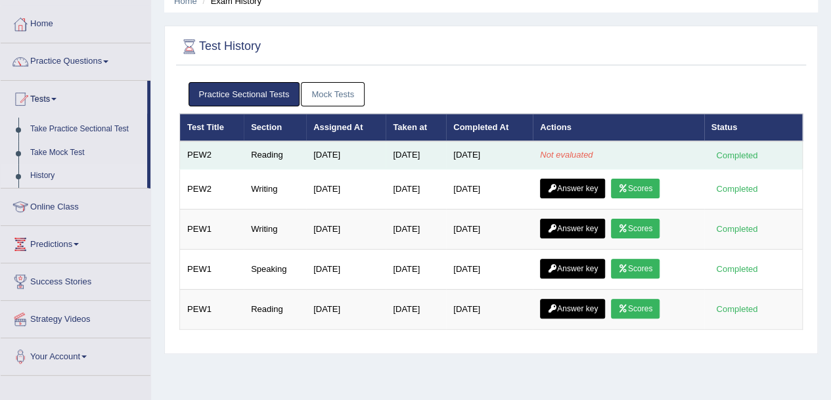
scroll to position [49, 0]
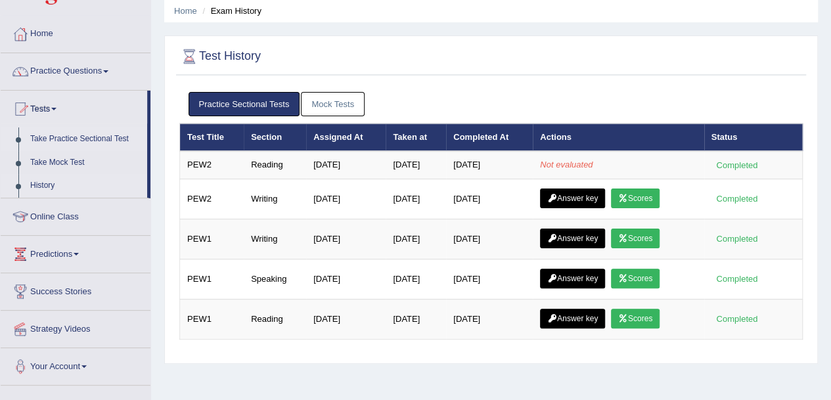
click at [83, 137] on link "Take Practice Sectional Test" at bounding box center [85, 139] width 123 height 24
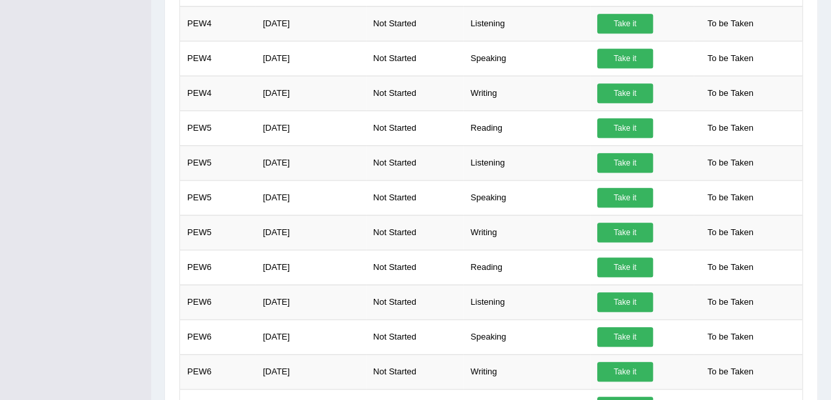
scroll to position [376, 0]
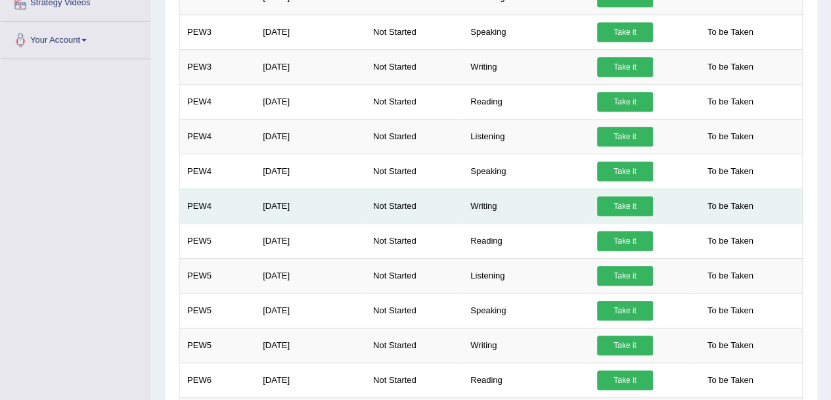
click at [626, 200] on link "Take it" at bounding box center [625, 206] width 56 height 20
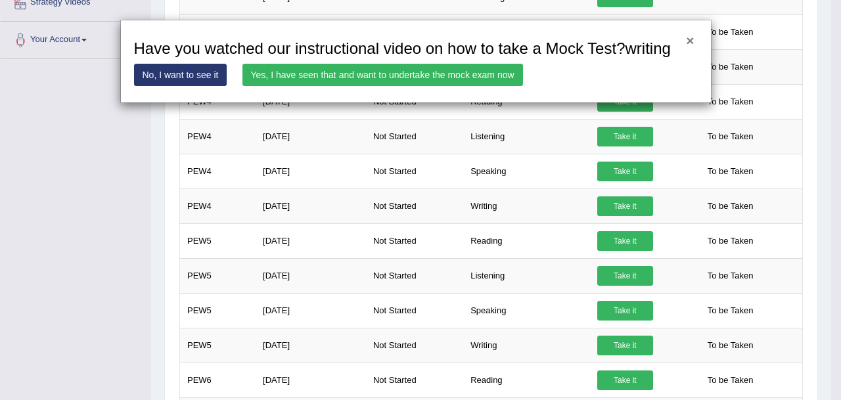
click at [691, 33] on button "×" at bounding box center [690, 40] width 8 height 14
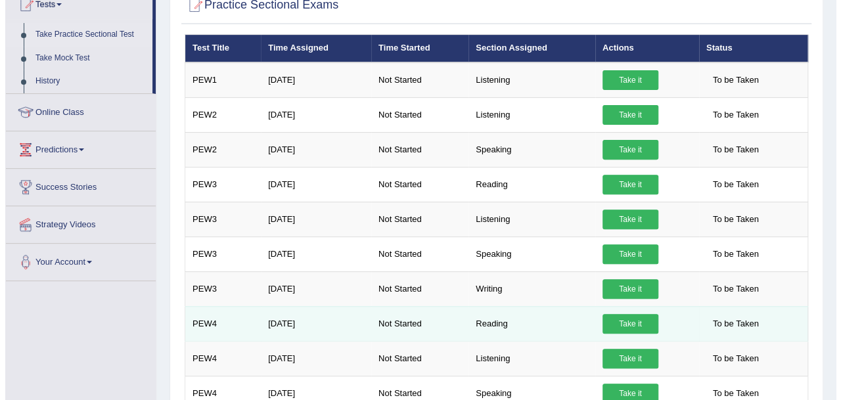
scroll to position [155, 0]
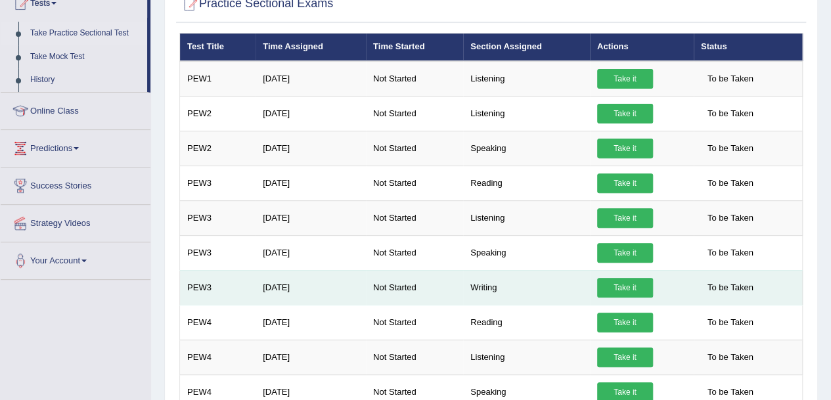
click at [615, 286] on link "Take it" at bounding box center [625, 288] width 56 height 20
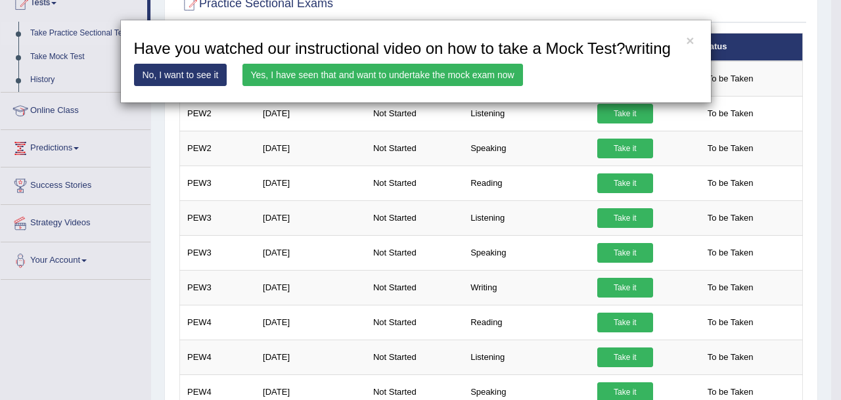
click at [473, 72] on link "Yes, I have seen that and want to undertake the mock exam now" at bounding box center [382, 75] width 280 height 22
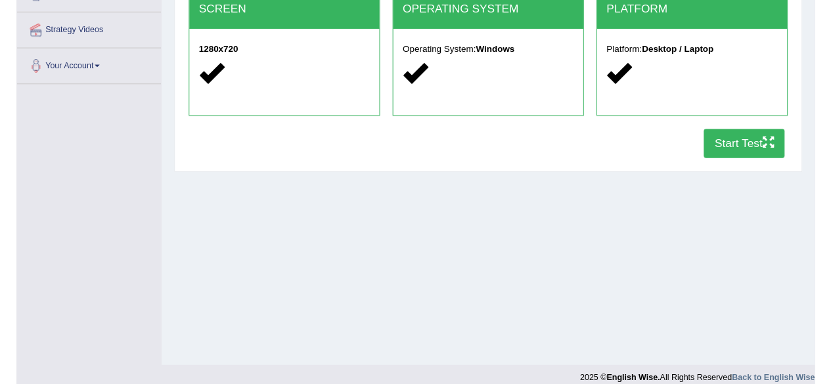
scroll to position [277, 0]
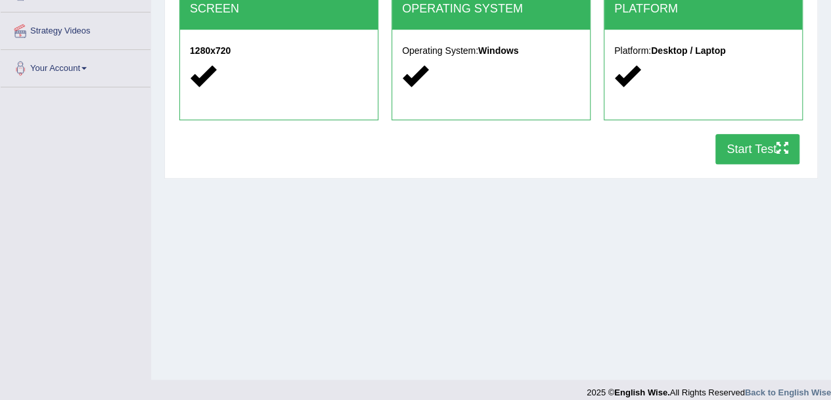
click at [735, 146] on button "Start Test" at bounding box center [757, 149] width 84 height 30
